Goal: Information Seeking & Learning: Learn about a topic

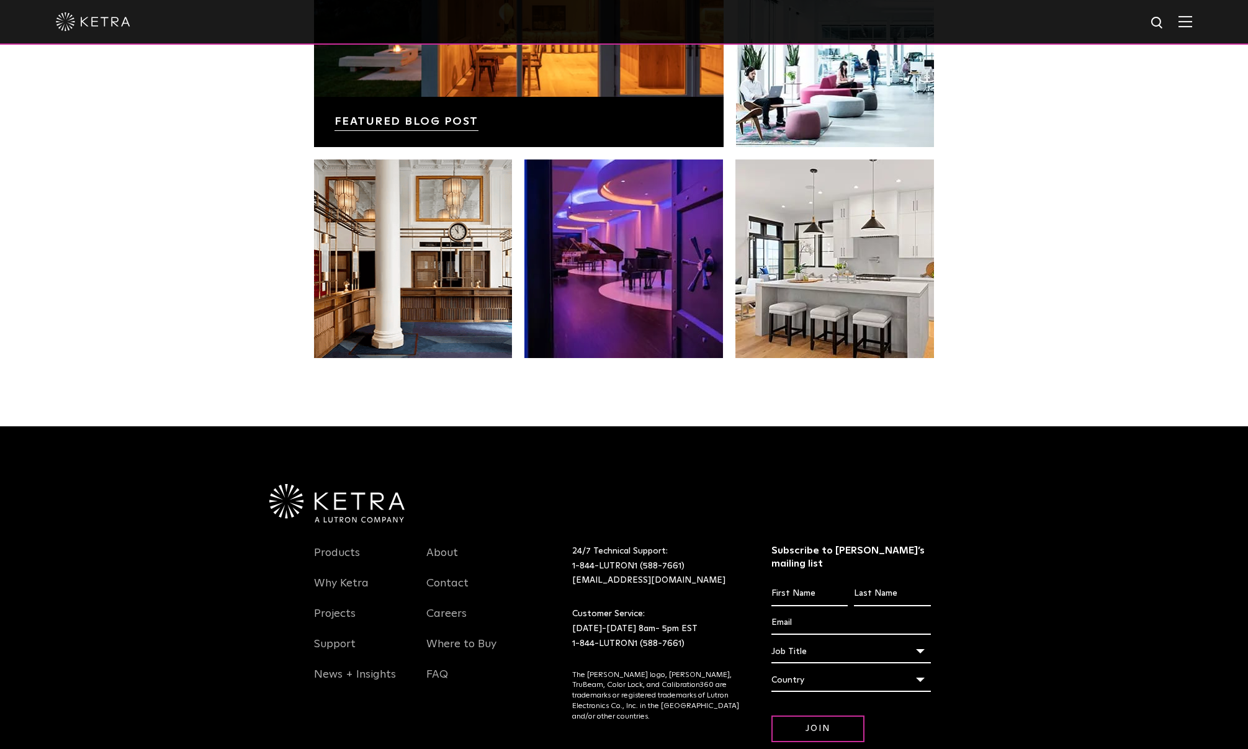
scroll to position [2610, 0]
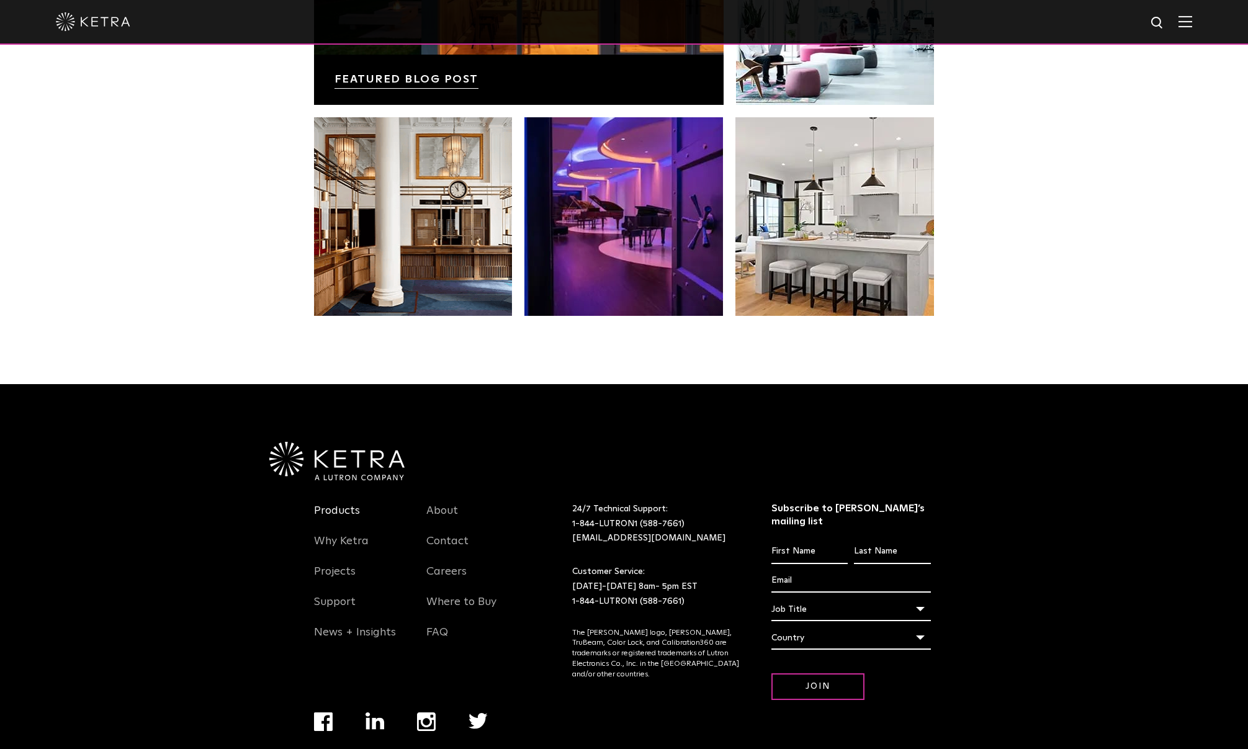
click at [324, 504] on link "Products" at bounding box center [337, 518] width 46 height 29
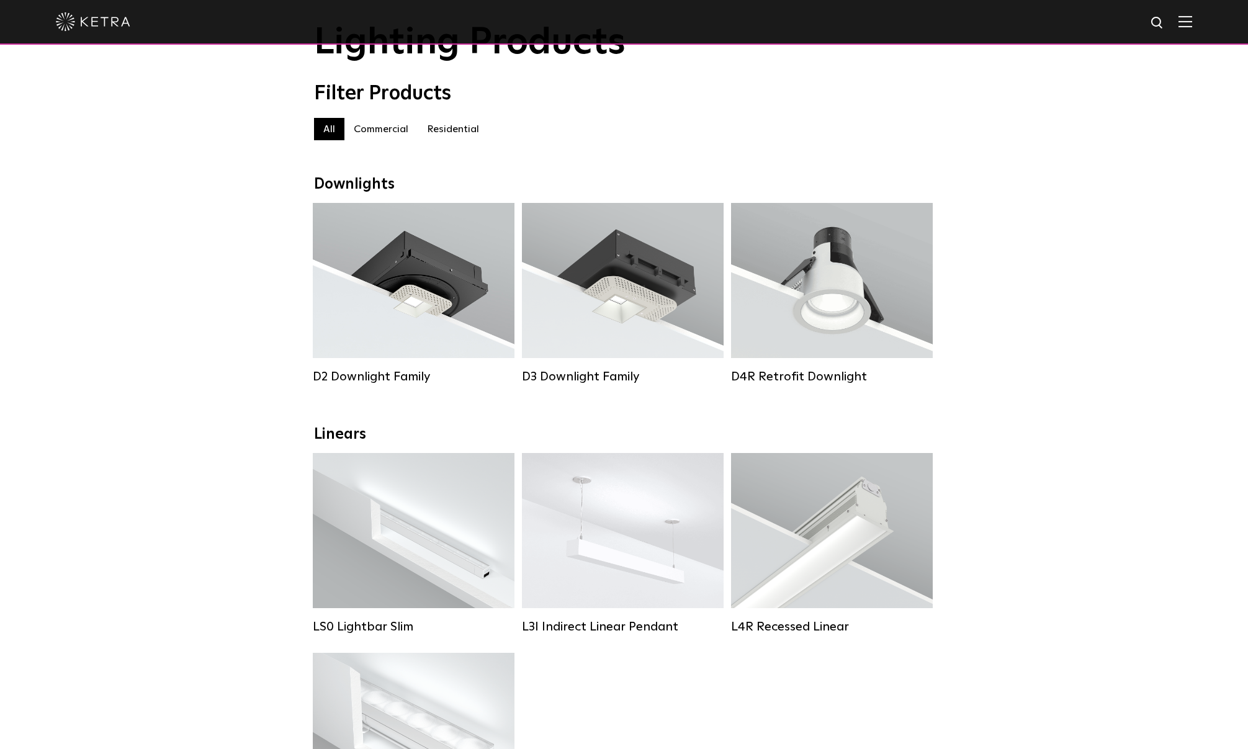
scroll to position [62, 0]
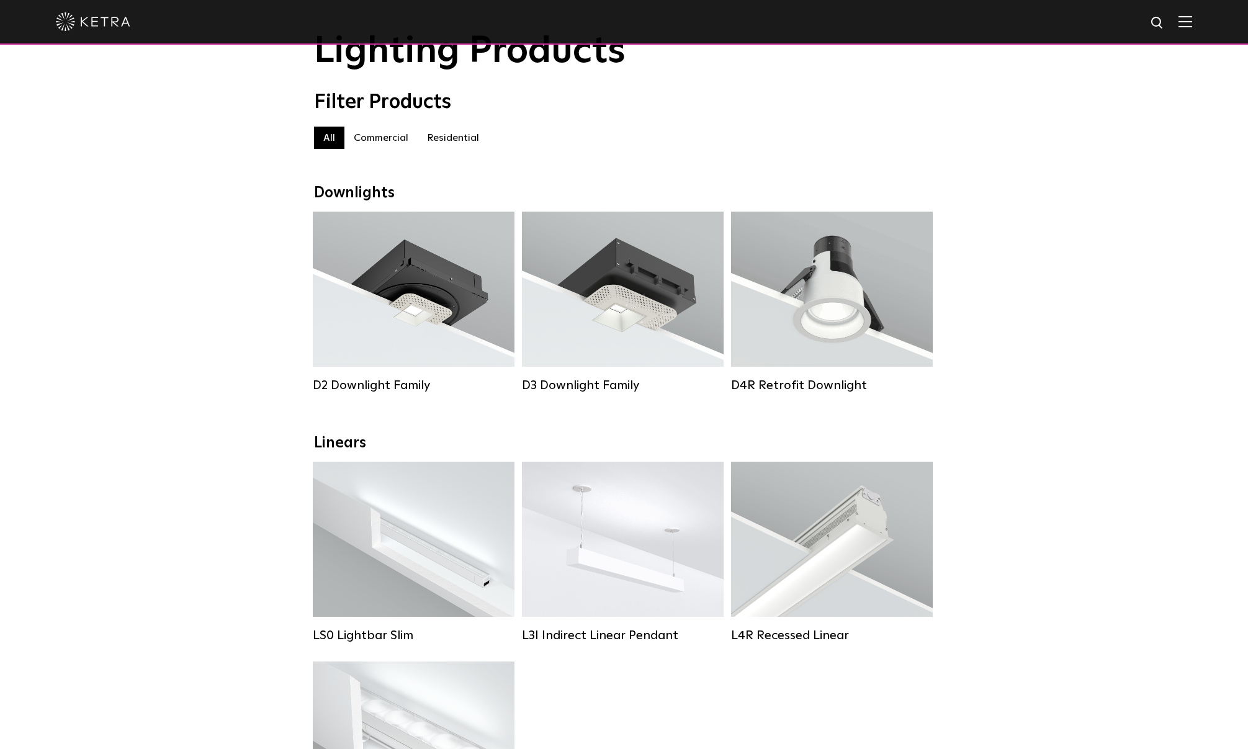
click at [447, 145] on label "Residential" at bounding box center [453, 138] width 71 height 22
